Goal: Transaction & Acquisition: Purchase product/service

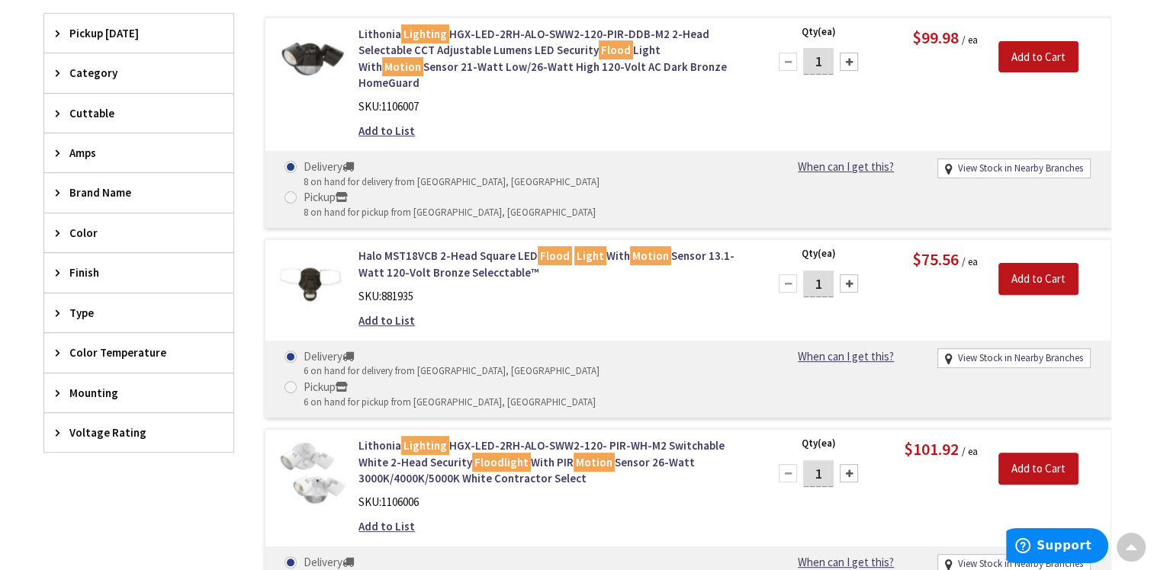
scroll to position [457, 0]
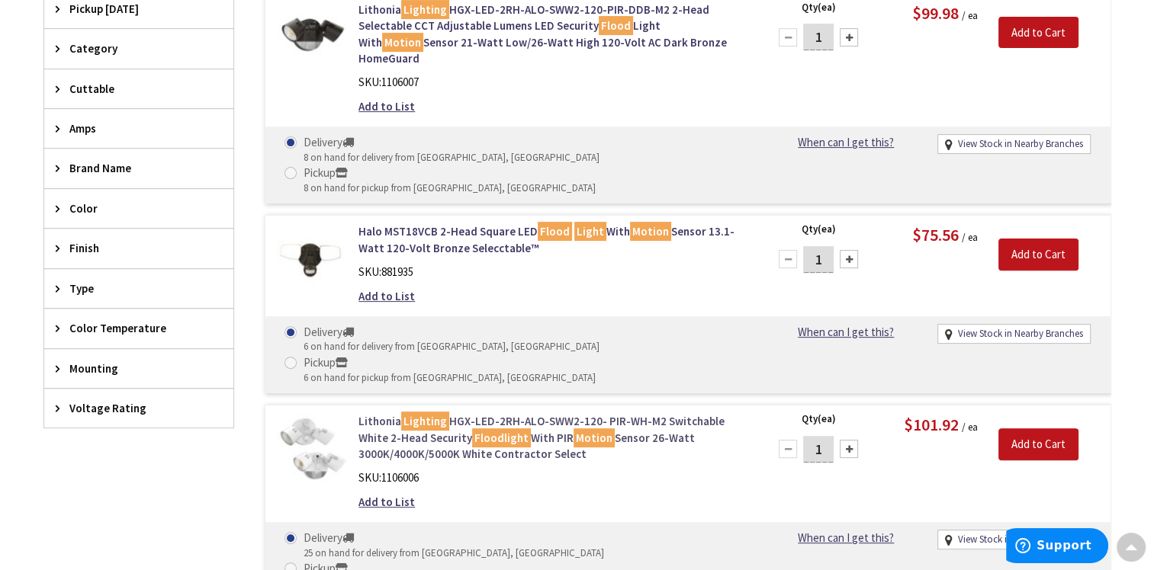
click at [415, 412] on mark "Lighting" at bounding box center [425, 421] width 48 height 19
click at [383, 413] on link "Lithonia Lighting HGX-LED-2RH-ALO-SWW2-120- PIR-WH-M2 Switchable White 2-Head S…" at bounding box center [552, 437] width 388 height 49
